Goal: Information Seeking & Learning: Learn about a topic

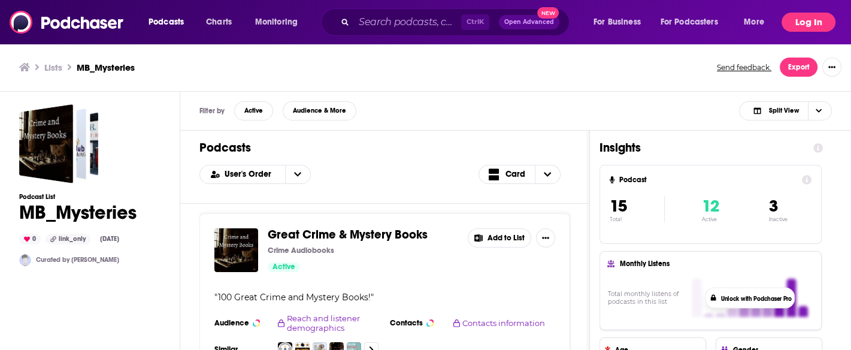
click at [456, 22] on button "Log In" at bounding box center [808, 22] width 54 height 19
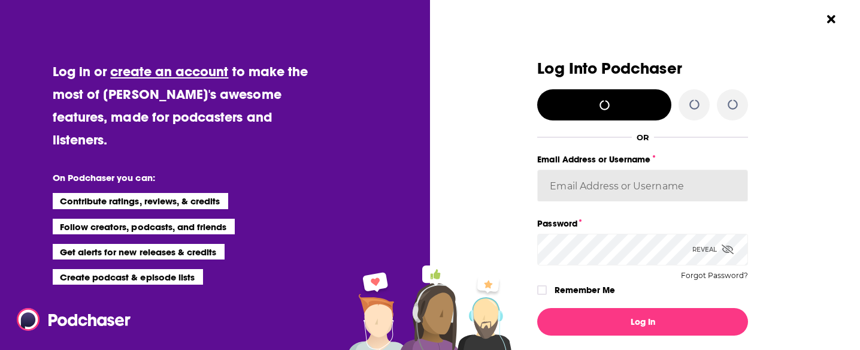
type input "[EMAIL_ADDRESS][DOMAIN_NAME]"
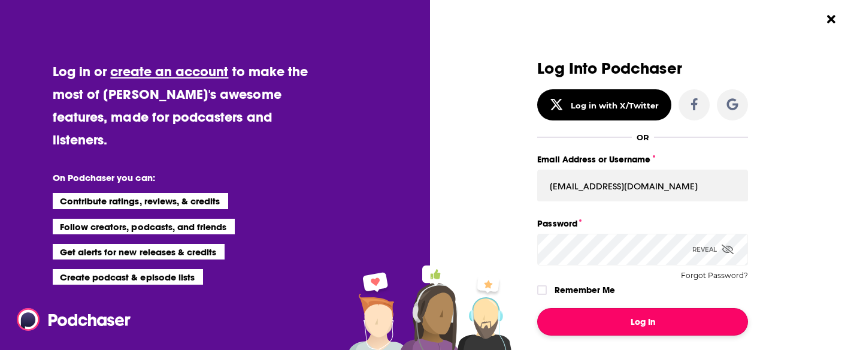
click at [456, 320] on button "Log In" at bounding box center [642, 322] width 211 height 28
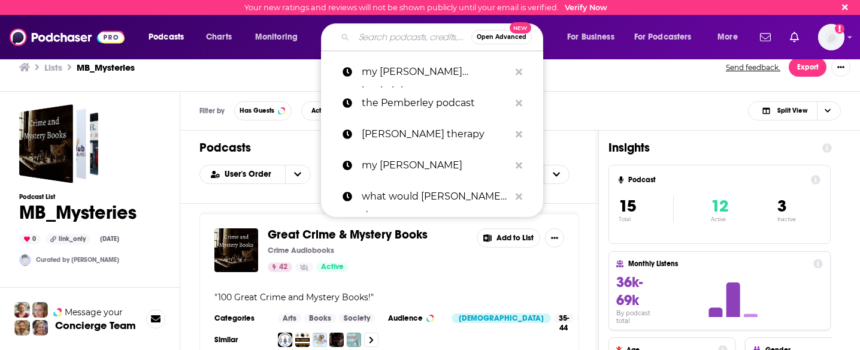
click at [379, 35] on input "Search podcasts, credits, & more..." at bounding box center [412, 37] width 117 height 19
click at [400, 94] on p "the Pemberley podcast" at bounding box center [436, 102] width 148 height 31
type input "the Pemberley podcast"
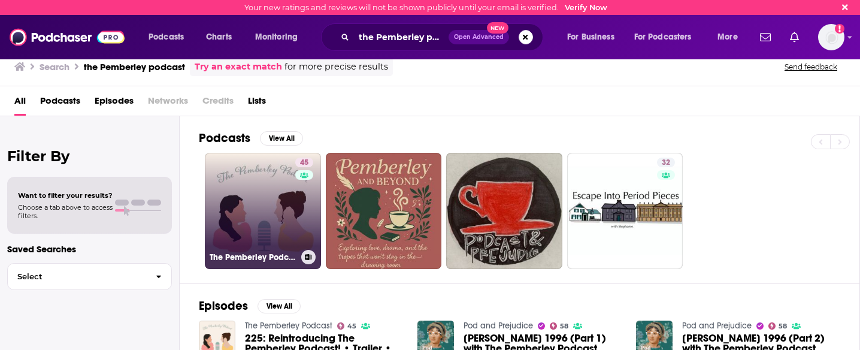
click at [286, 252] on h3 "The Pemberley Podcast" at bounding box center [252, 257] width 87 height 10
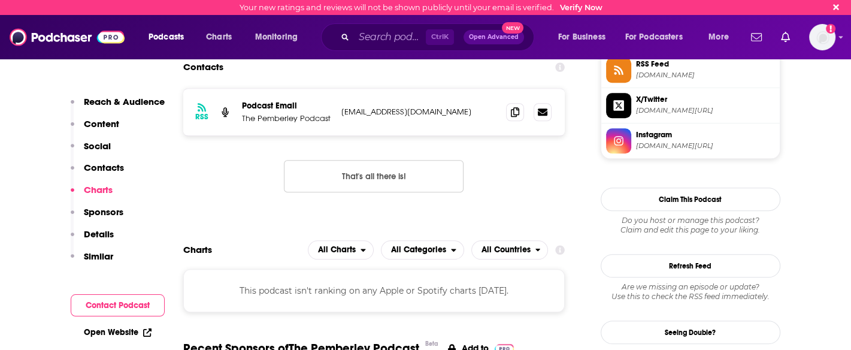
scroll to position [1014, 0]
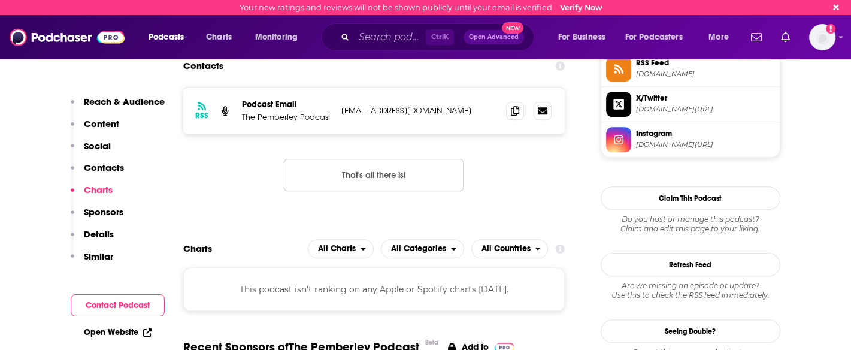
click at [381, 35] on input "Search podcasts, credits, & more..." at bounding box center [390, 37] width 72 height 19
